Goal: Task Accomplishment & Management: Use online tool/utility

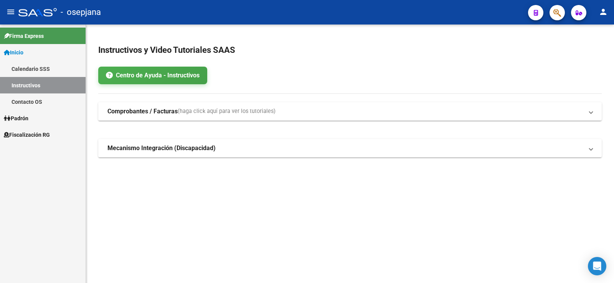
click at [26, 135] on span "Fiscalización RG" at bounding box center [27, 135] width 46 height 8
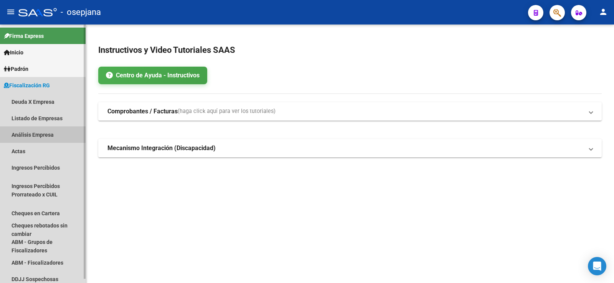
click at [28, 134] on link "Análisis Empresa" at bounding box center [43, 135] width 86 height 16
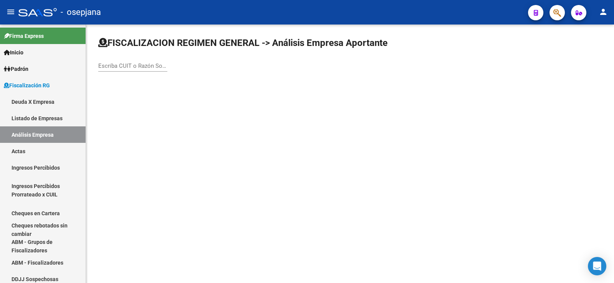
drag, startPoint x: 120, startPoint y: 68, endPoint x: 120, endPoint y: 74, distance: 6.1
click at [121, 69] on input "Escriba CUIT o Razón Social para buscar" at bounding box center [132, 66] width 69 height 7
click at [120, 74] on div "Escriba CUIT o Razón Social para buscar" at bounding box center [132, 67] width 69 height 24
click at [131, 68] on input "Escriba CUIT o Razón Social para buscar" at bounding box center [132, 66] width 69 height 7
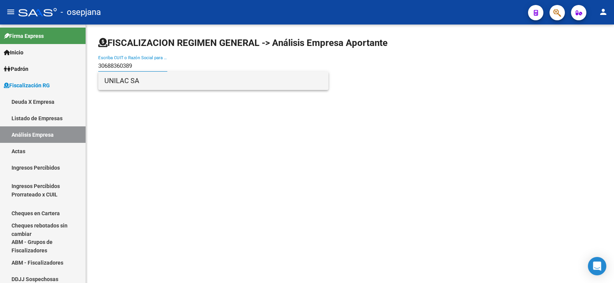
type input "30688360389"
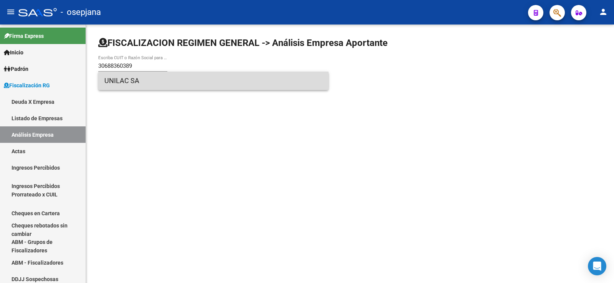
click at [119, 82] on span "UNILAC SA" at bounding box center [213, 81] width 218 height 18
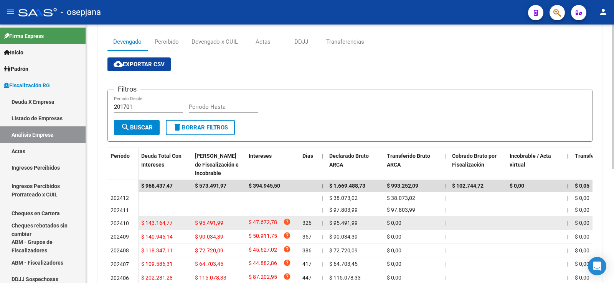
scroll to position [115, 0]
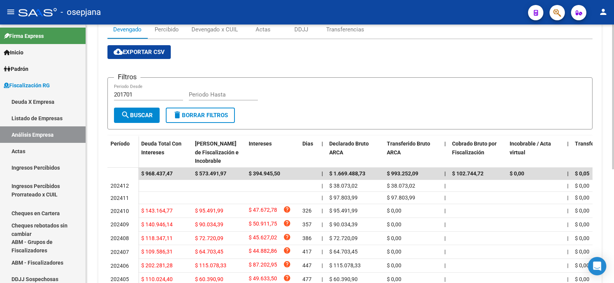
click at [213, 61] on div "cloud_download Exportar CSV Filtros 201701 Periodo Desde Periodo Hasta search B…" at bounding box center [349, 188] width 485 height 287
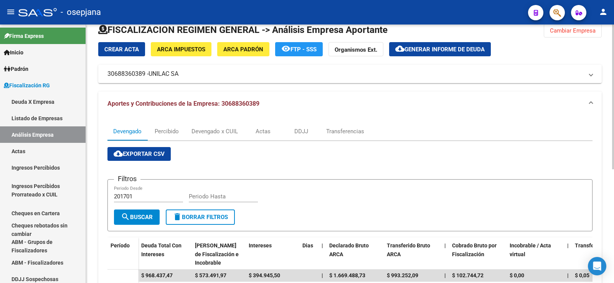
scroll to position [0, 0]
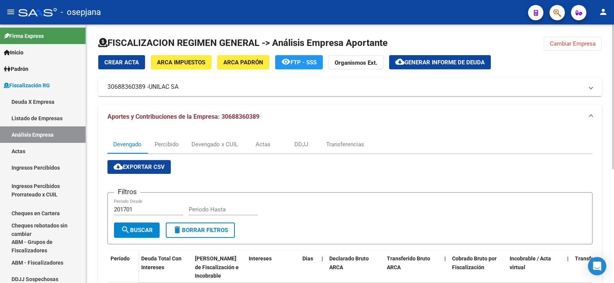
click at [426, 60] on span "Generar informe de deuda" at bounding box center [444, 62] width 80 height 7
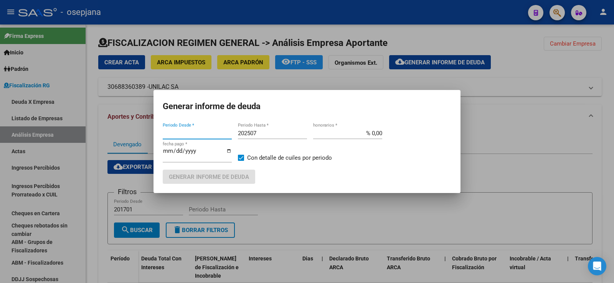
type input "202009"
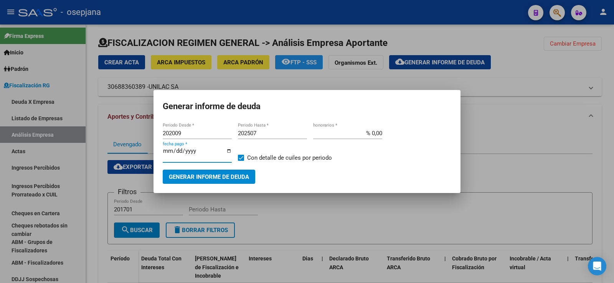
drag, startPoint x: 164, startPoint y: 156, endPoint x: 122, endPoint y: 178, distance: 46.7
drag, startPoint x: 122, startPoint y: 178, endPoint x: 294, endPoint y: 79, distance: 197.9
click at [294, 79] on div at bounding box center [307, 141] width 614 height 283
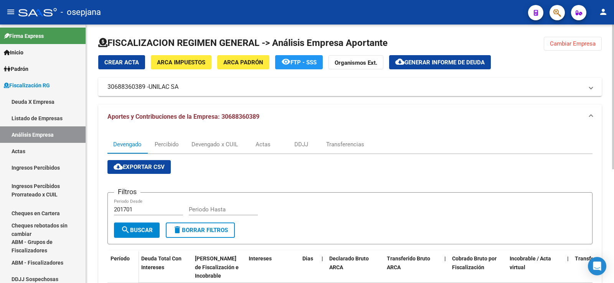
click at [430, 62] on span "Generar informe de deuda" at bounding box center [444, 62] width 80 height 7
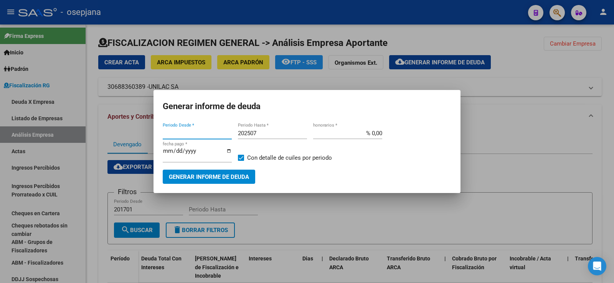
type input "202009"
click at [258, 133] on input "202507" at bounding box center [272, 133] width 69 height 7
type input "202509"
click at [376, 132] on input "% 0,00" at bounding box center [347, 133] width 69 height 7
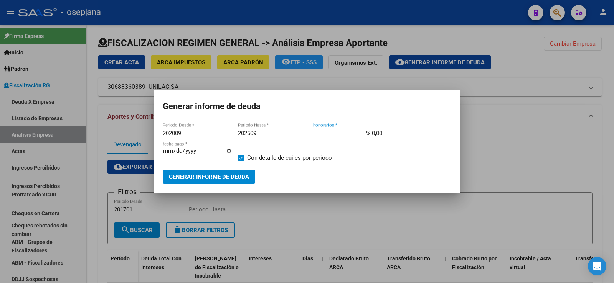
click at [375, 133] on input "% 0,00" at bounding box center [347, 133] width 69 height 7
type input "% 10,00"
click at [173, 155] on input "[DATE]" at bounding box center [197, 154] width 69 height 12
type input "[DATE]"
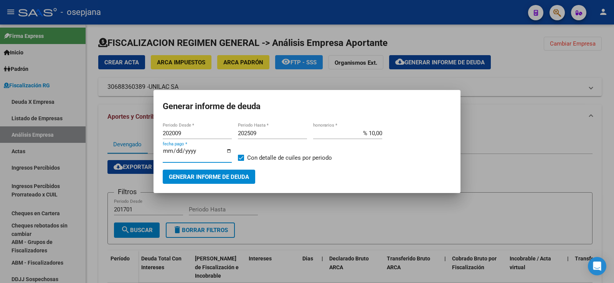
click at [201, 178] on span "Generar informe de deuda" at bounding box center [209, 177] width 80 height 7
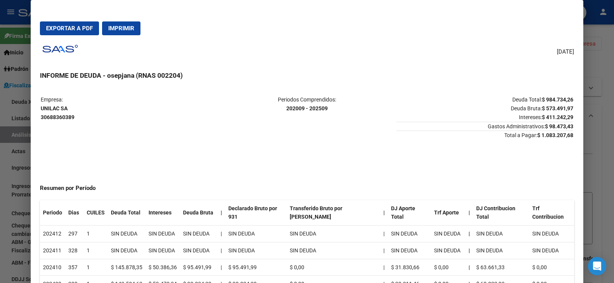
drag, startPoint x: 173, startPoint y: 182, endPoint x: 411, endPoint y: 112, distance: 248.6
click at [411, 112] on p "Deuda Total: $ 984.734,26 Deuda Bruta: $ 573.491,97 Intereses: $ 411.242,29" at bounding box center [484, 108] width 177 height 26
click at [71, 25] on span "Exportar a PDF" at bounding box center [69, 28] width 47 height 7
